Goal: Task Accomplishment & Management: Manage account settings

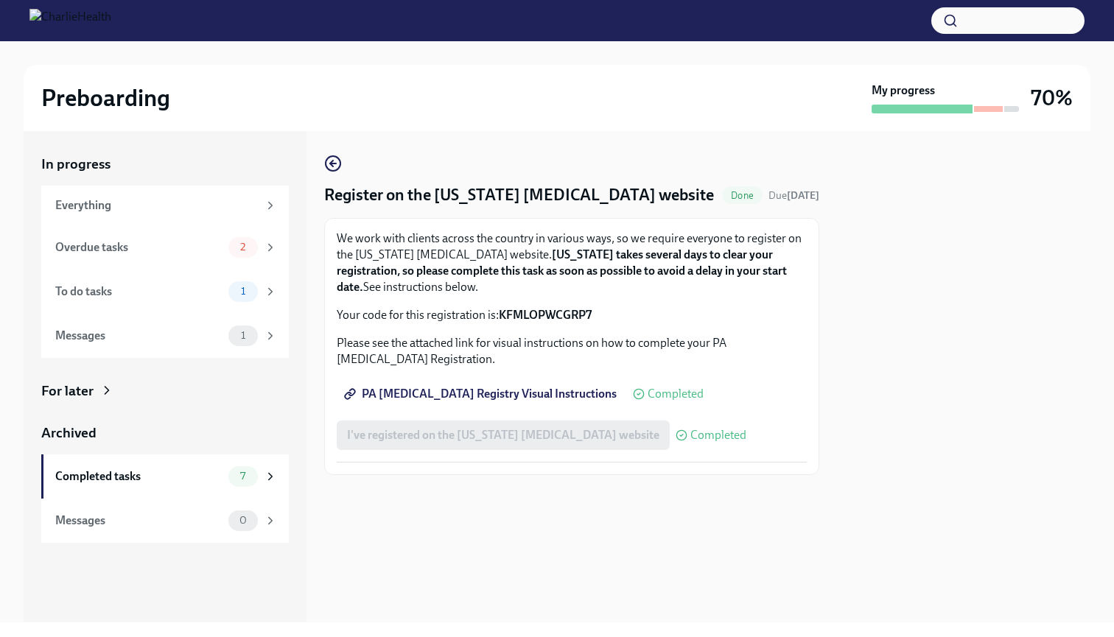
click at [472, 441] on div "I've registered on the [US_STATE] [MEDICAL_DATA] website Completed" at bounding box center [542, 435] width 410 height 29
click at [457, 433] on div "I've registered on the [US_STATE] [MEDICAL_DATA] website Completed" at bounding box center [542, 435] width 410 height 29
click at [429, 298] on div "We work with clients across the country in various ways, so we require everyone…" at bounding box center [572, 277] width 470 height 93
click at [225, 276] on div "To do tasks 1" at bounding box center [165, 292] width 248 height 44
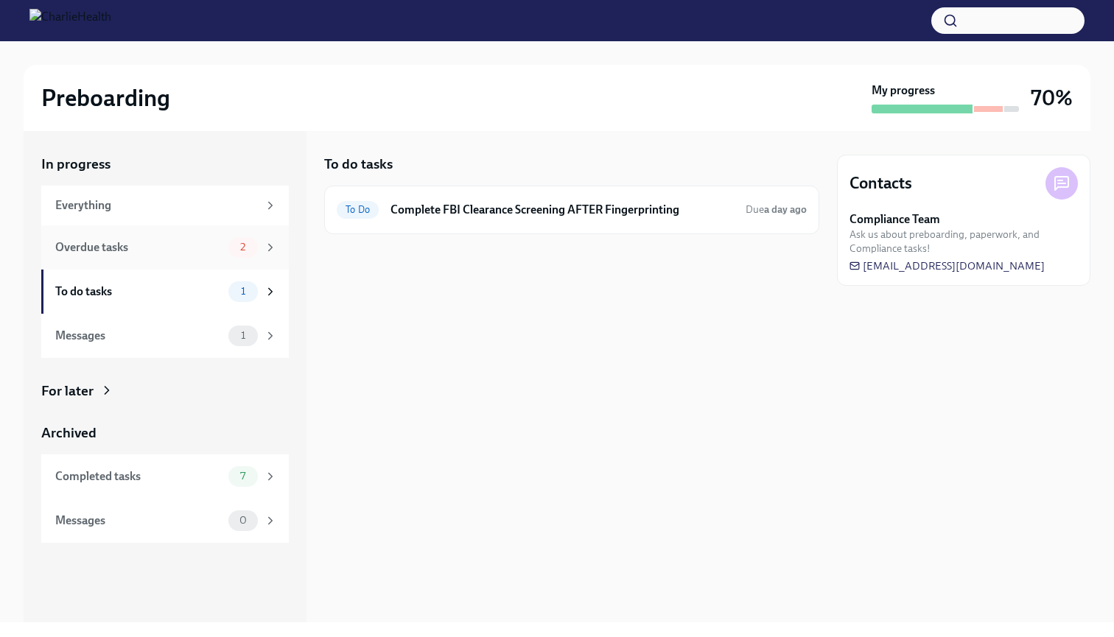
click at [226, 253] on div "Overdue tasks 2" at bounding box center [166, 247] width 222 height 21
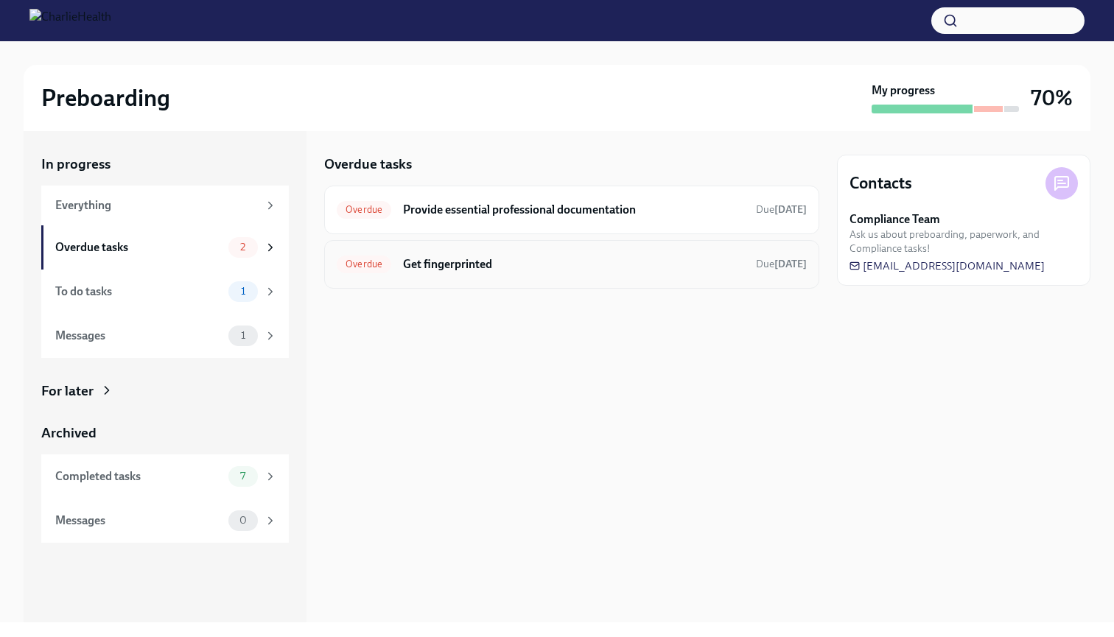
click at [523, 270] on h6 "Get fingerprinted" at bounding box center [573, 264] width 341 height 16
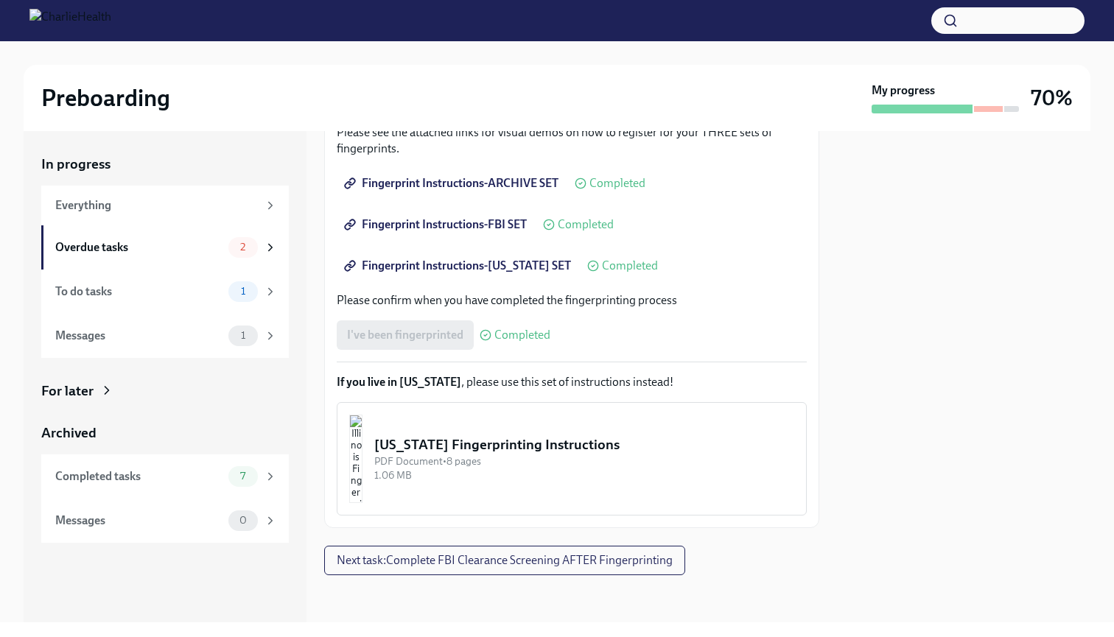
scroll to position [271, 0]
click at [216, 288] on div "To do tasks" at bounding box center [138, 292] width 167 height 16
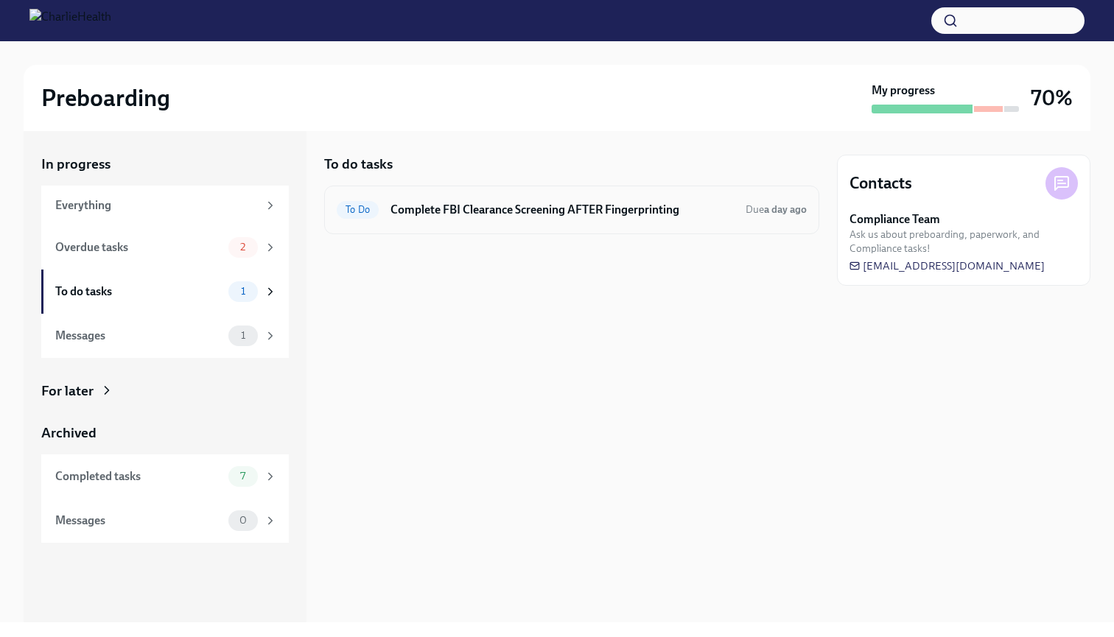
click at [507, 202] on h6 "Complete FBI Clearance Screening AFTER Fingerprinting" at bounding box center [561, 210] width 343 height 16
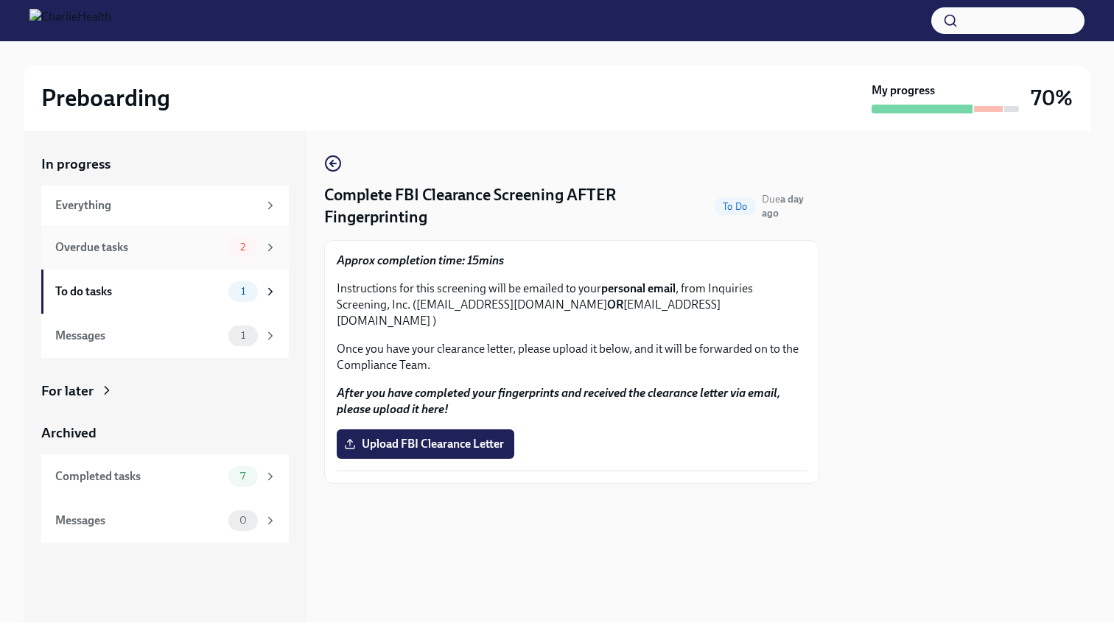
click at [203, 230] on div "Overdue tasks 2" at bounding box center [165, 247] width 248 height 44
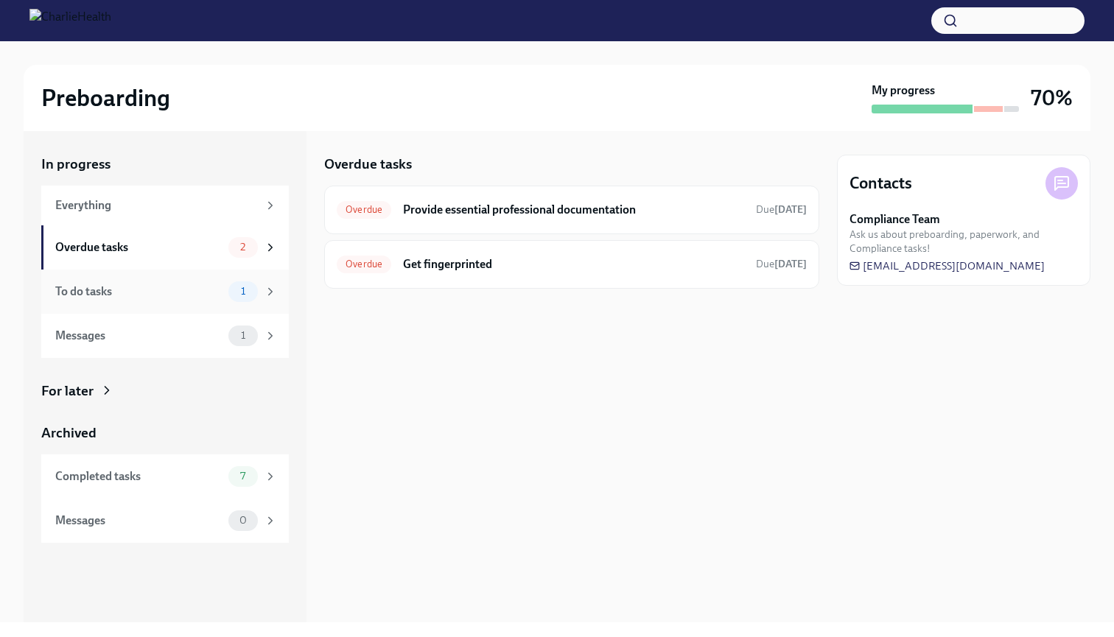
click at [160, 284] on div "To do tasks" at bounding box center [138, 292] width 167 height 16
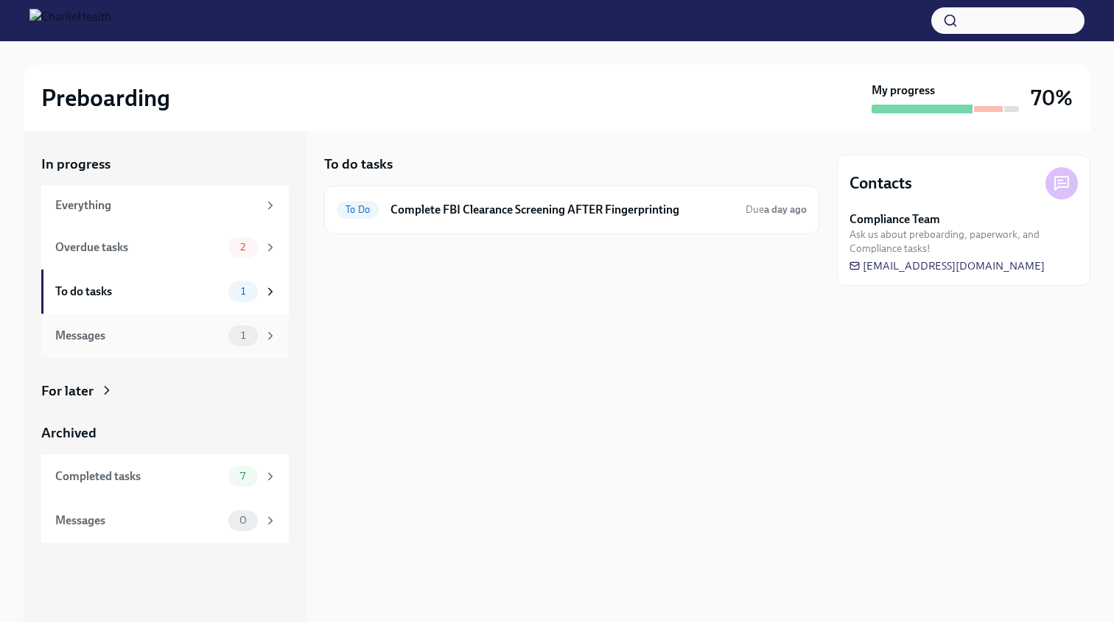
click at [173, 343] on div "Messages" at bounding box center [138, 336] width 167 height 16
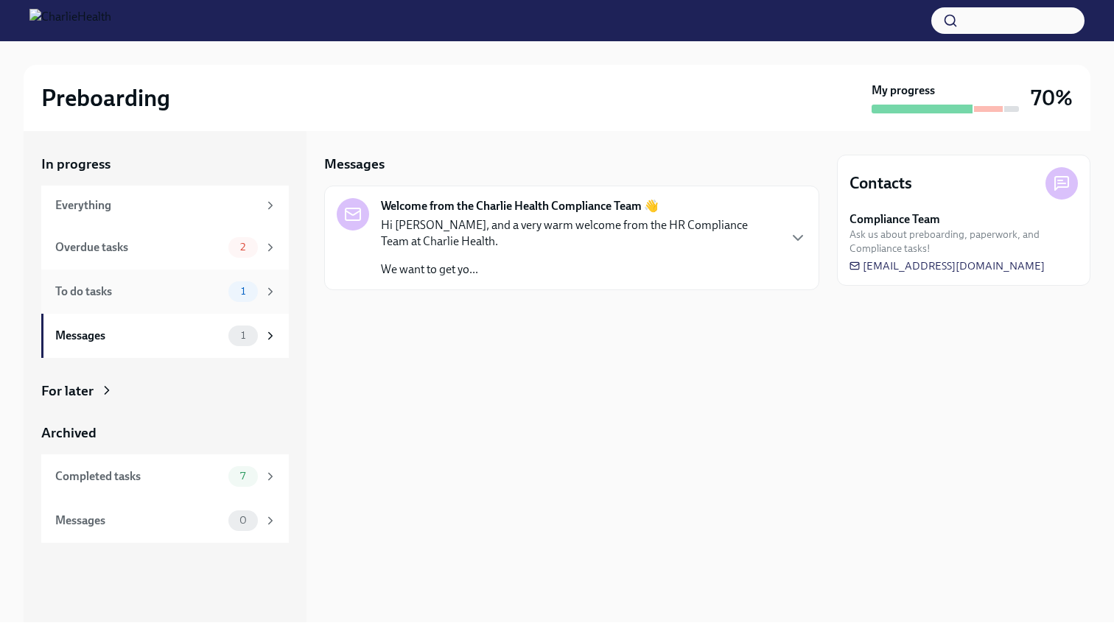
click at [183, 301] on div "To do tasks 1" at bounding box center [166, 291] width 222 height 21
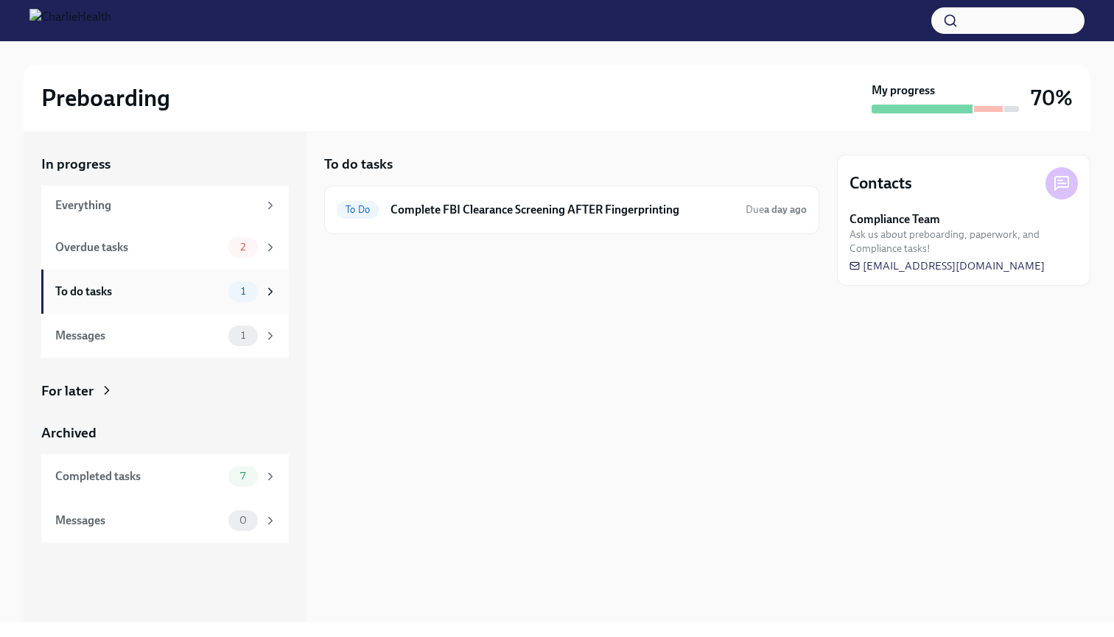
click at [172, 291] on div "To do tasks" at bounding box center [138, 292] width 167 height 16
click at [180, 280] on div "To do tasks 1" at bounding box center [165, 292] width 248 height 44
